Goal: Find specific page/section: Find specific page/section

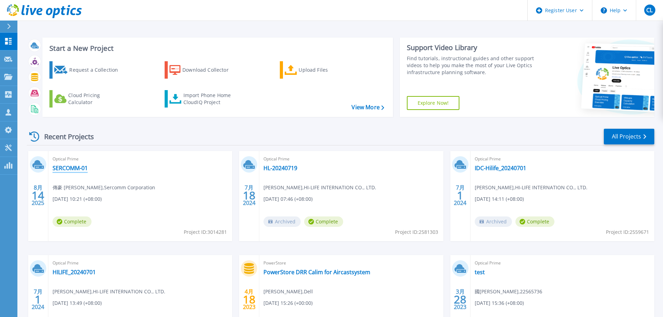
click at [81, 168] on link "SERCOMM-01" at bounding box center [70, 168] width 35 height 7
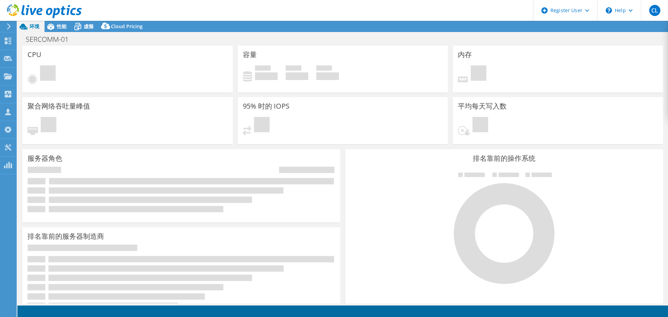
select select "[GEOGRAPHIC_DATA]"
select select "USD"
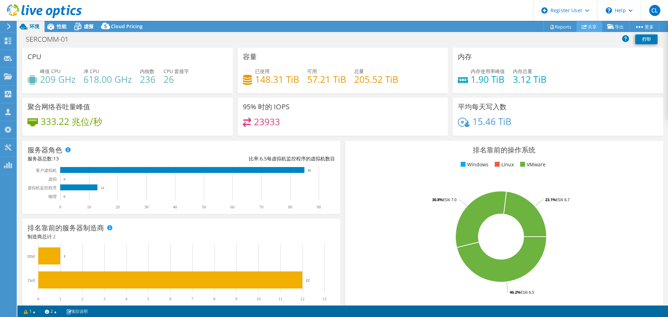
click at [597, 28] on link "共享" at bounding box center [590, 26] width 26 height 11
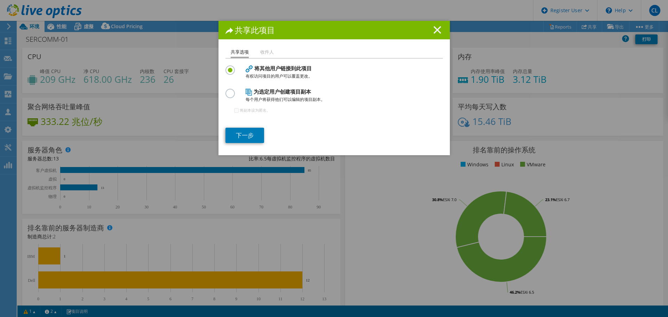
click at [435, 28] on icon at bounding box center [438, 30] width 8 height 8
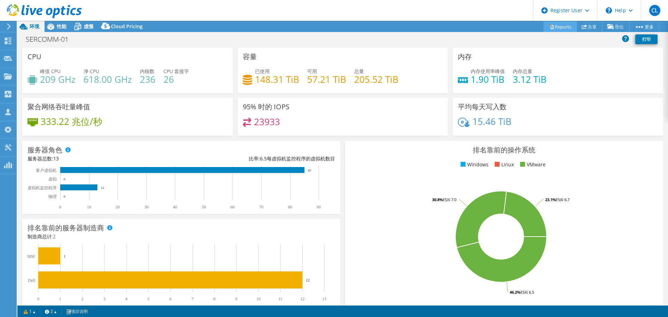
click at [560, 28] on link "Reports" at bounding box center [560, 26] width 33 height 11
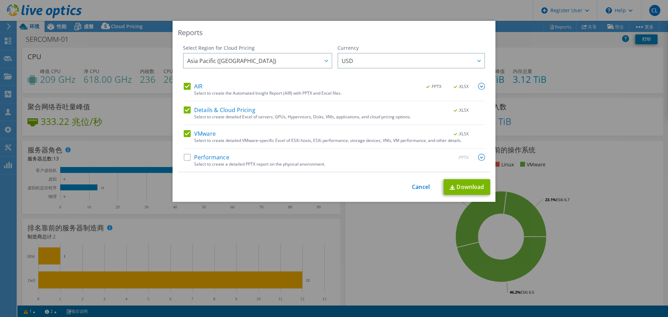
click at [214, 159] on label "Performance" at bounding box center [207, 157] width 46 height 7
click at [0, 0] on input "Performance" at bounding box center [0, 0] width 0 height 0
click at [206, 159] on label "Performance" at bounding box center [207, 157] width 46 height 7
click at [0, 0] on input "Performance" at bounding box center [0, 0] width 0 height 0
click at [422, 190] on link "Cancel" at bounding box center [421, 187] width 18 height 7
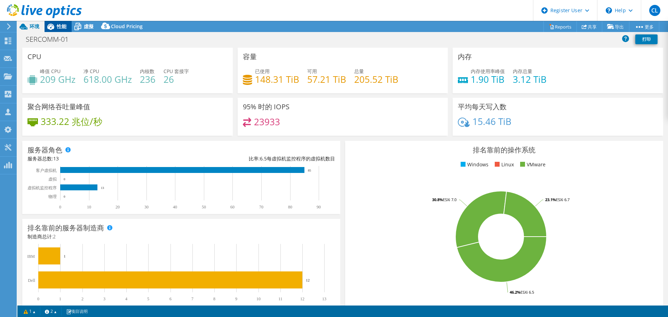
click at [60, 28] on span "性能" at bounding box center [62, 26] width 10 height 7
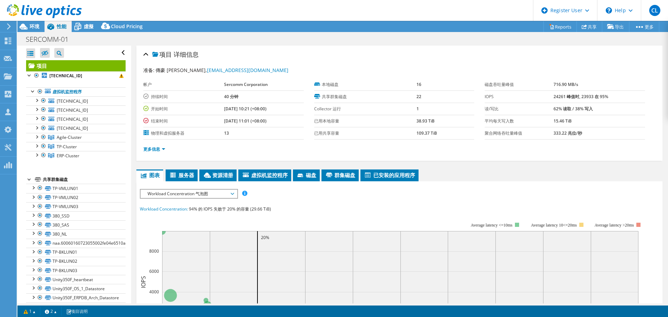
click at [86, 33] on div "SERCOMM-01 打印" at bounding box center [342, 39] width 651 height 13
click at [86, 30] on div "虛擬" at bounding box center [85, 26] width 27 height 11
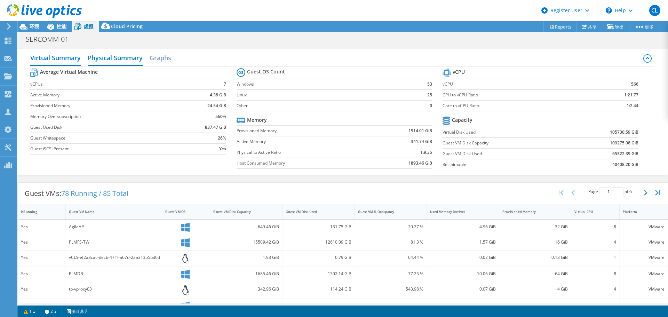
click at [110, 55] on h2 "Physical Summary" at bounding box center [115, 58] width 55 height 15
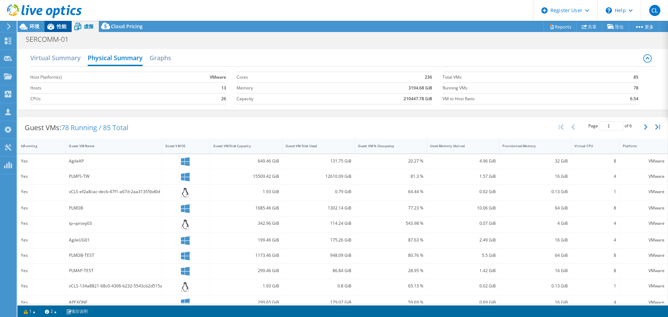
click at [57, 28] on icon at bounding box center [51, 27] width 12 height 12
